Goal: Information Seeking & Learning: Check status

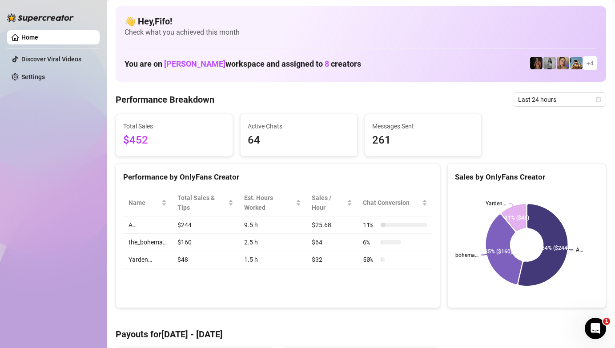
scroll to position [13, 0]
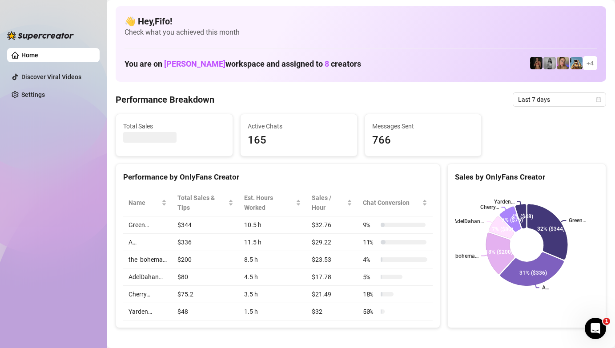
click at [525, 114] on div "Total Sales Active Chats 165 Messages Sent 766" at bounding box center [361, 135] width 498 height 43
click at [527, 99] on span "Last 7 days" at bounding box center [559, 99] width 83 height 13
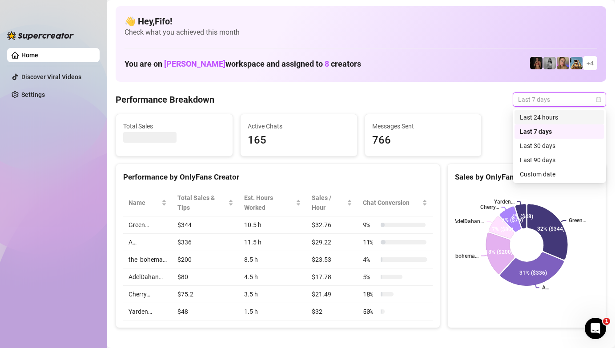
click at [535, 124] on div "Last 24 hours" at bounding box center [560, 117] width 90 height 14
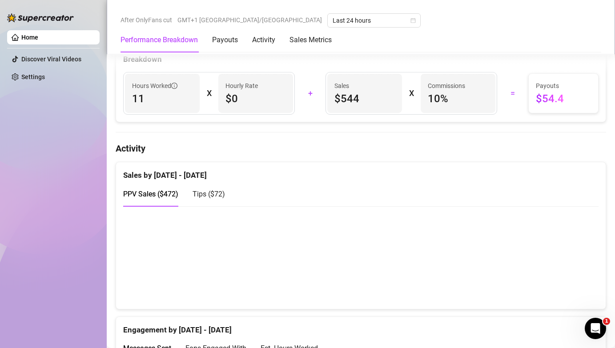
scroll to position [381, 0]
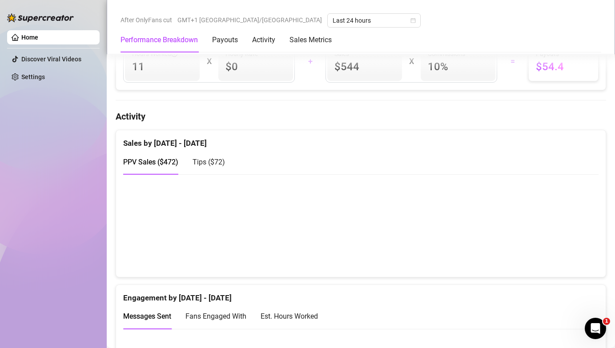
click at [482, 223] on canvas at bounding box center [360, 225] width 475 height 89
